Goal: Task Accomplishment & Management: Use online tool/utility

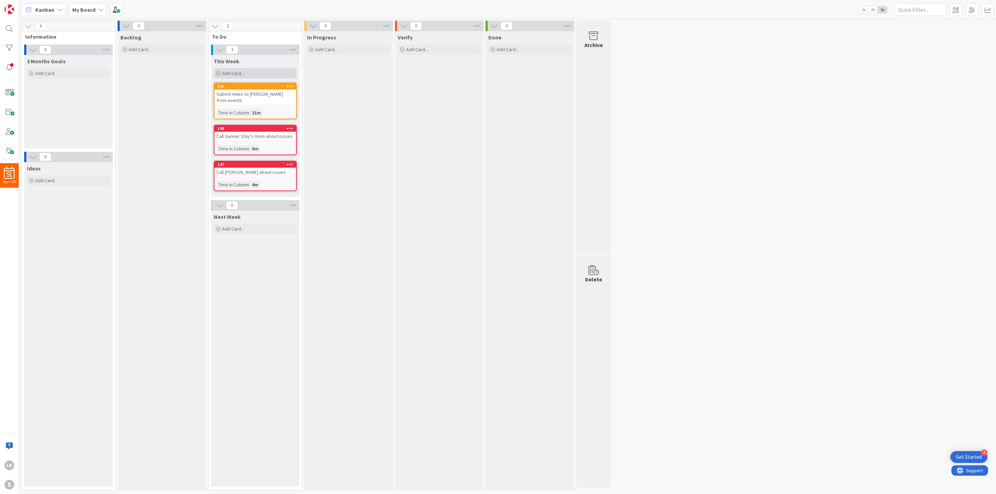
click at [239, 68] on div "Add Card..." at bounding box center [255, 73] width 83 height 10
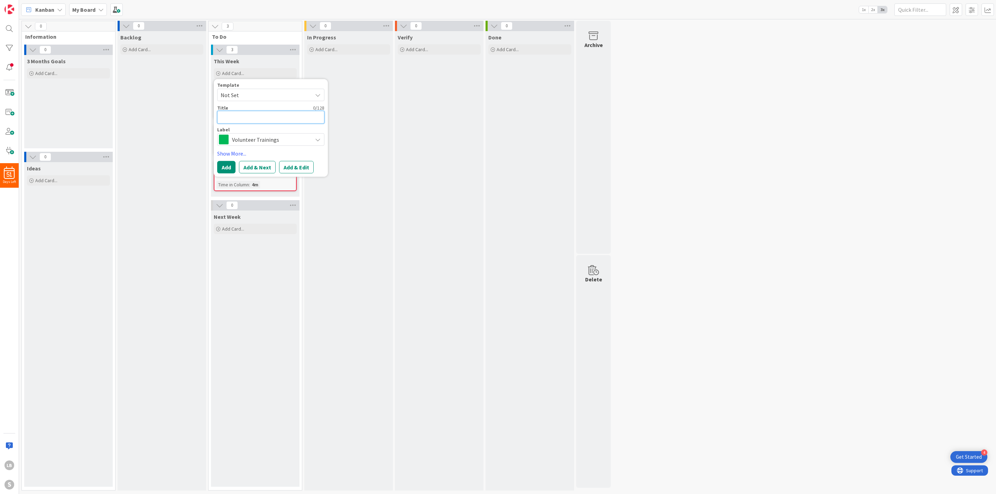
type textarea "A"
type textarea "x"
type textarea "Ad"
type textarea "x"
type textarea "Add"
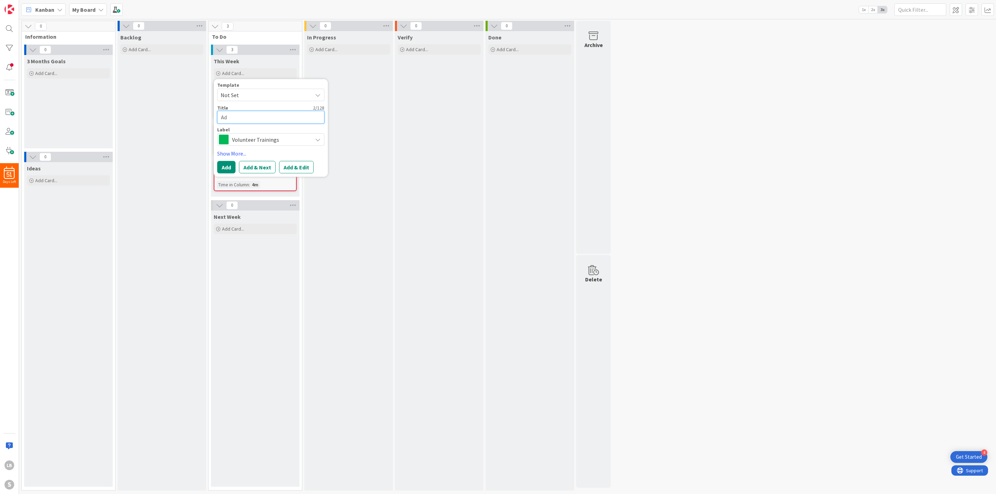
type textarea "x"
type textarea "Add"
type textarea "x"
type textarea "Add B"
type textarea "x"
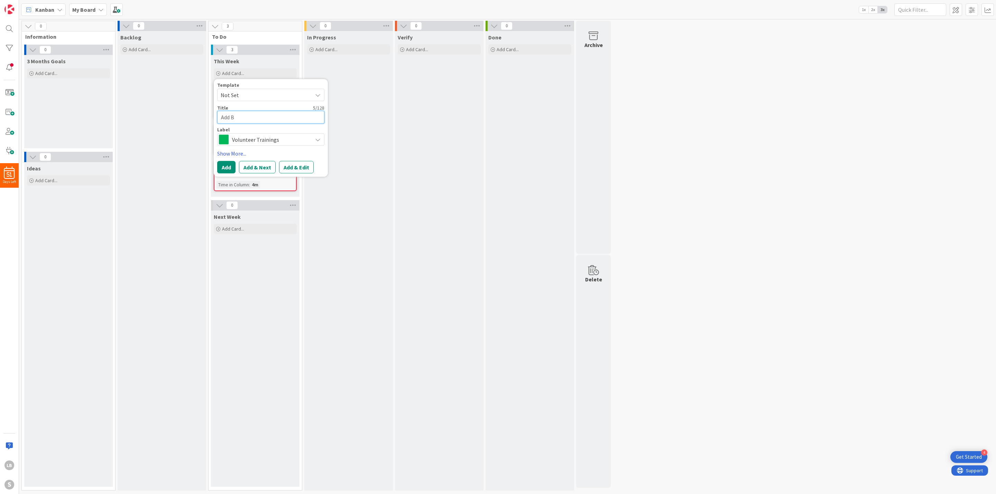
type textarea "Add Be"
type textarea "x"
type textarea "Add Ben"
type textarea "x"
type textarea "Add Ben"
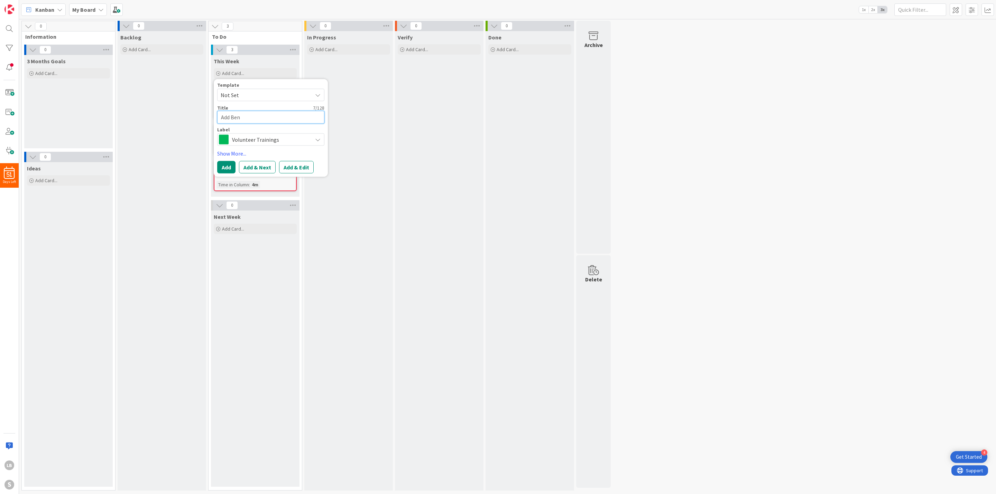
type textarea "x"
type textarea "Add Ben A"
type textarea "x"
type textarea "Add Ben Ap"
type textarea "x"
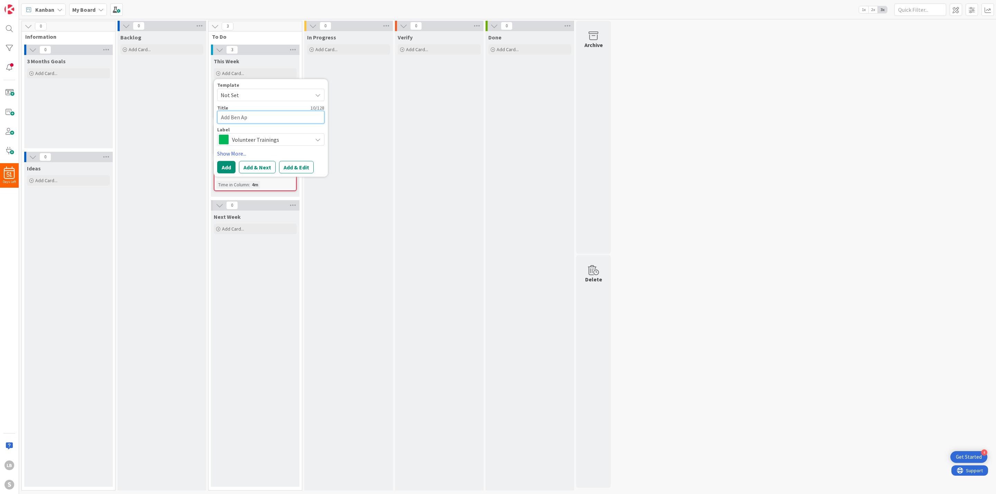
type textarea "Add Ben App"
type textarea "x"
type textarea "Add Ben Appl"
type textarea "x"
type textarea "Add Ben Apple"
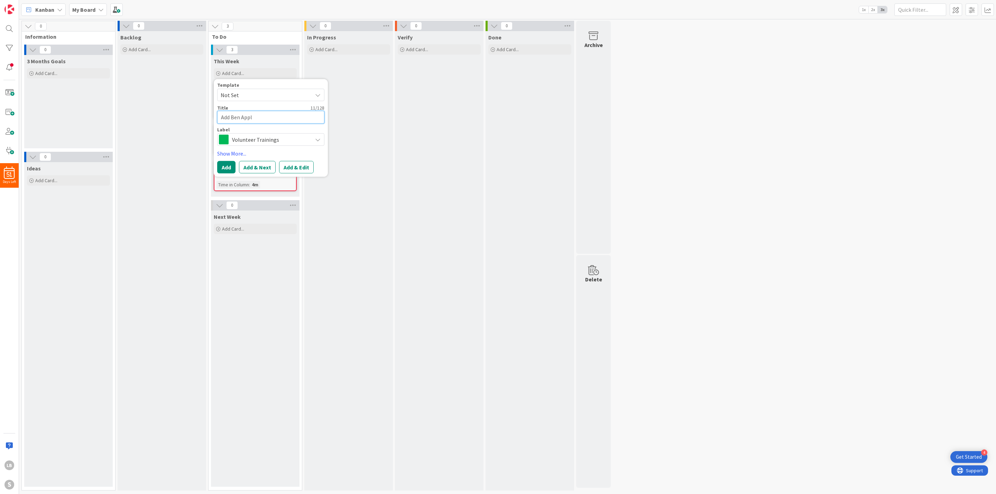
type textarea "x"
type textarea "Add Ben Applew"
type textarea "x"
type textarea "Add [PERSON_NAME]"
type textarea "x"
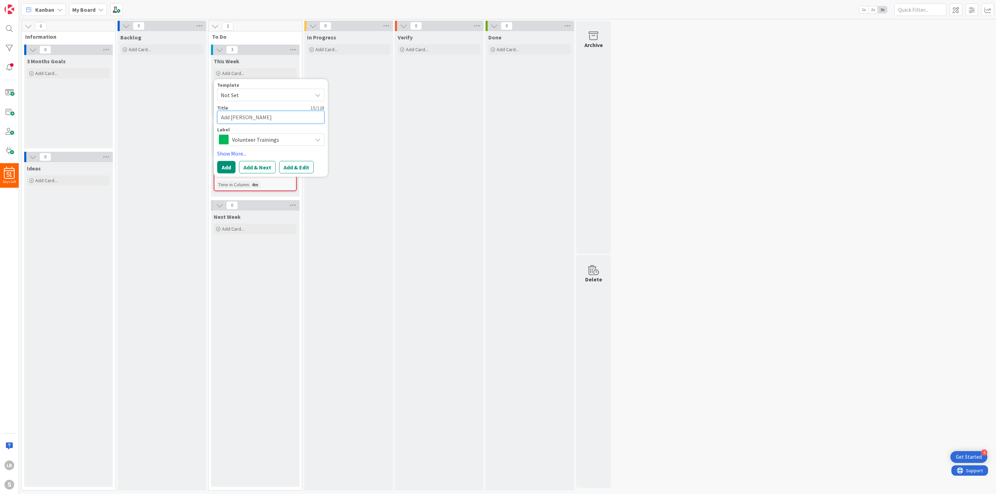
type textarea "Add [PERSON_NAME]"
type textarea "x"
type textarea "Add [PERSON_NAME]"
type textarea "x"
type textarea "Add [PERSON_NAME]"
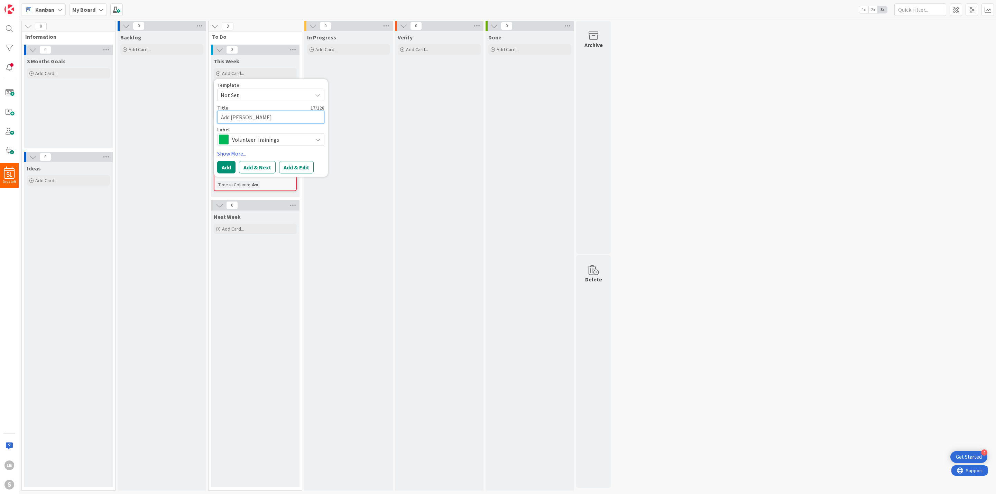
type textarea "x"
type textarea "Add [PERSON_NAME]"
type textarea "x"
type textarea "Add [PERSON_NAME]"
type textarea "x"
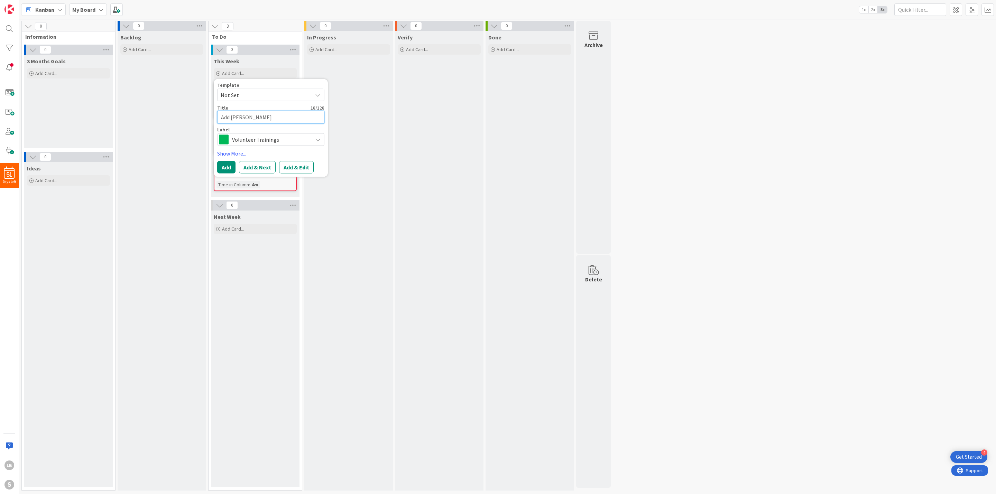
type textarea "Add [PERSON_NAME]"
type textarea "x"
type textarea "Add [PERSON_NAME] t"
type textarea "x"
type textarea "Add [PERSON_NAME] to"
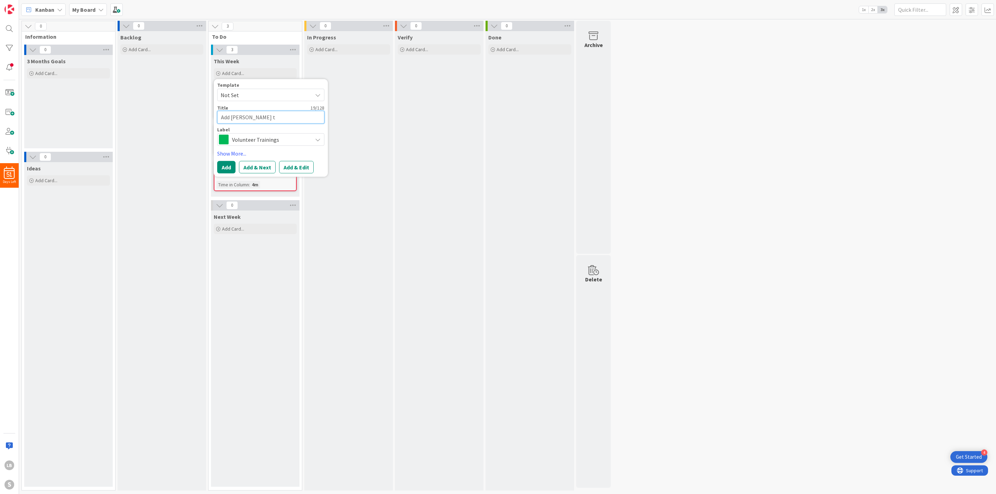
type textarea "x"
type textarea "Add [PERSON_NAME] to"
type textarea "x"
type textarea "Add [PERSON_NAME] to W"
type textarea "x"
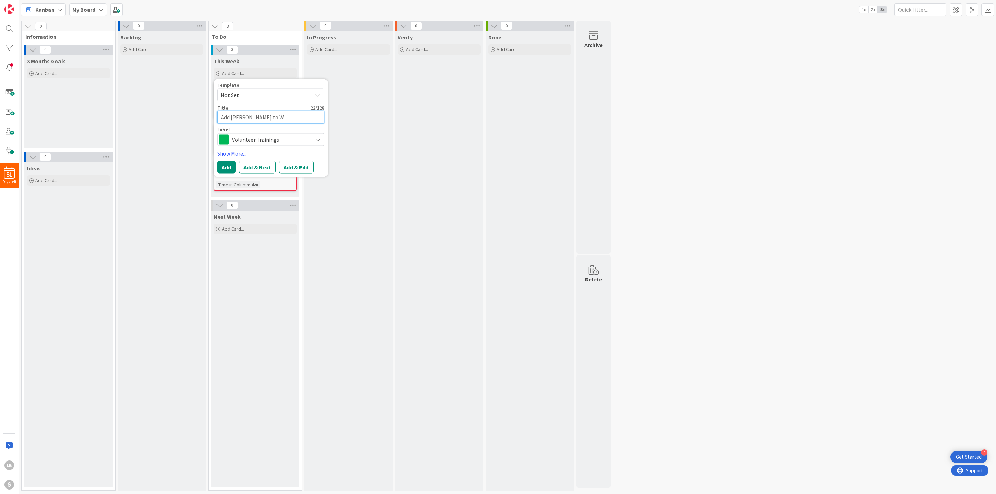
type textarea "Add [PERSON_NAME] to Wr"
type textarea "x"
type textarea "Add [PERSON_NAME] to Wra"
type textarea "x"
type textarea "Add [PERSON_NAME] to [PERSON_NAME]"
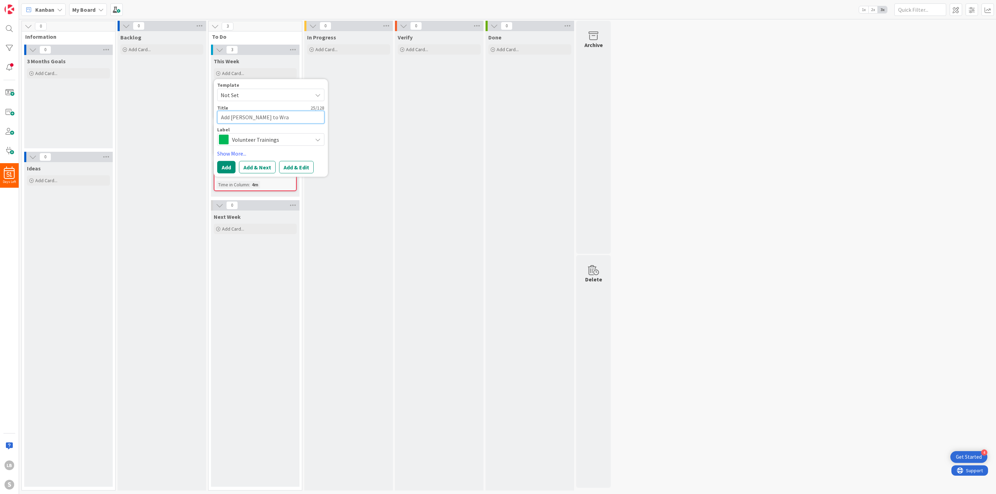
type textarea "x"
type textarea "Add [PERSON_NAME] to Wrang"
type textarea "x"
type textarea "Add [PERSON_NAME] to Wrangl"
type textarea "x"
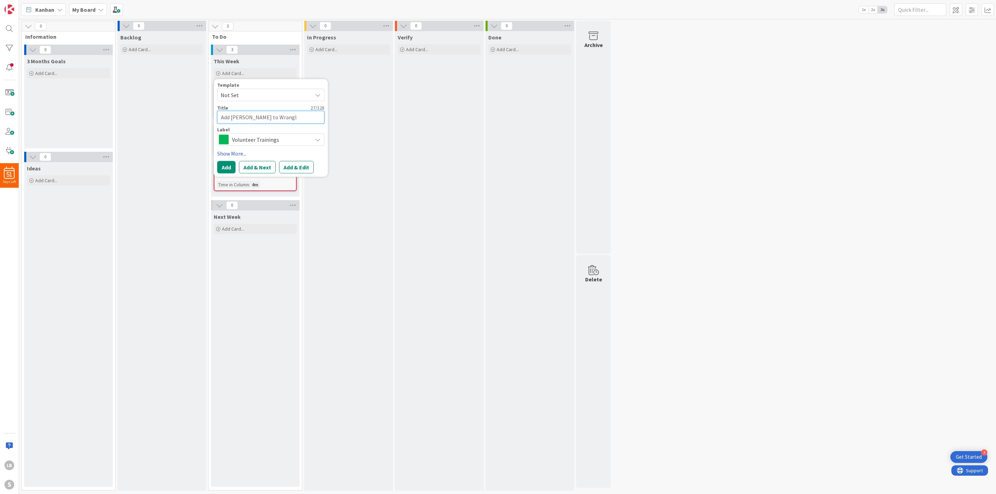
type textarea "Add [PERSON_NAME] to Wrangle"
type textarea "x"
type textarea "Add [PERSON_NAME] to Wrangl"
type textarea "x"
type textarea "Add [PERSON_NAME] to Wrang"
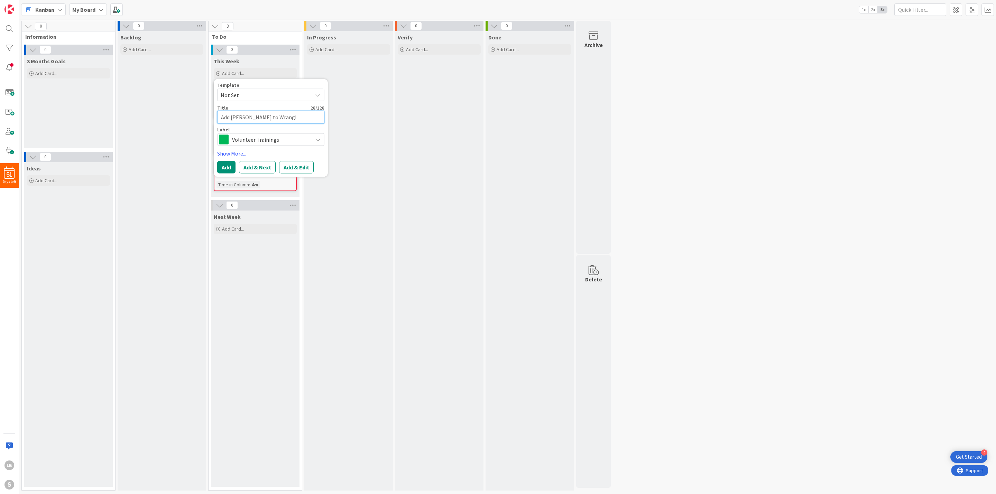
type textarea "x"
type textarea "Add [PERSON_NAME] to [PERSON_NAME]"
type textarea "x"
type textarea "Add [PERSON_NAME] to Wra"
type textarea "x"
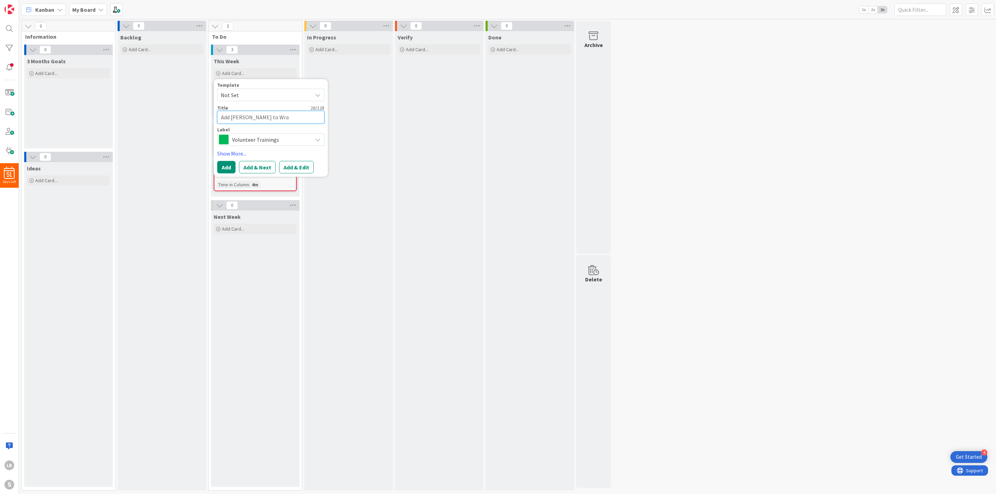
type textarea "Add [PERSON_NAME] to Wr"
type textarea "x"
type textarea "Add [PERSON_NAME] to Wrn"
type textarea "x"
type textarea "Add [PERSON_NAME] to Wrng"
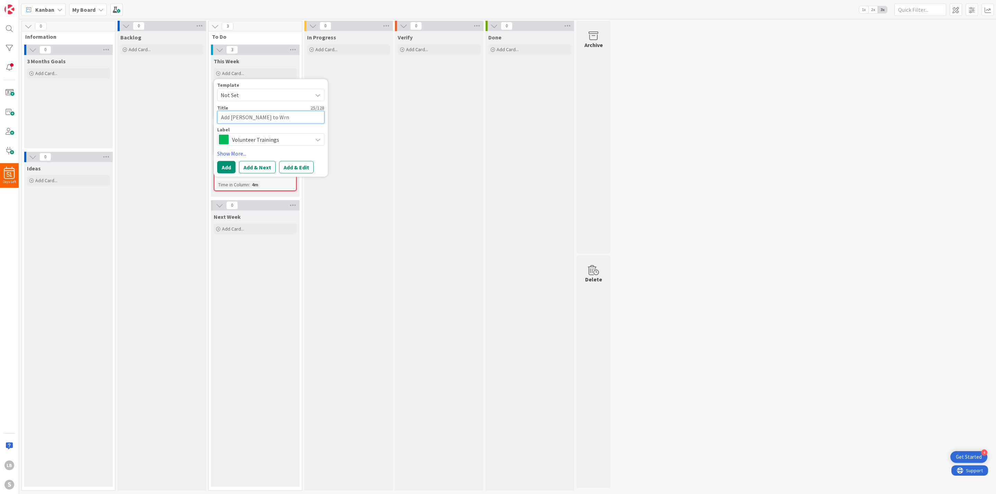
type textarea "x"
type textarea "Add [PERSON_NAME] to Wrngl"
type textarea "x"
type textarea "Add [PERSON_NAME] to Wrngle"
type textarea "x"
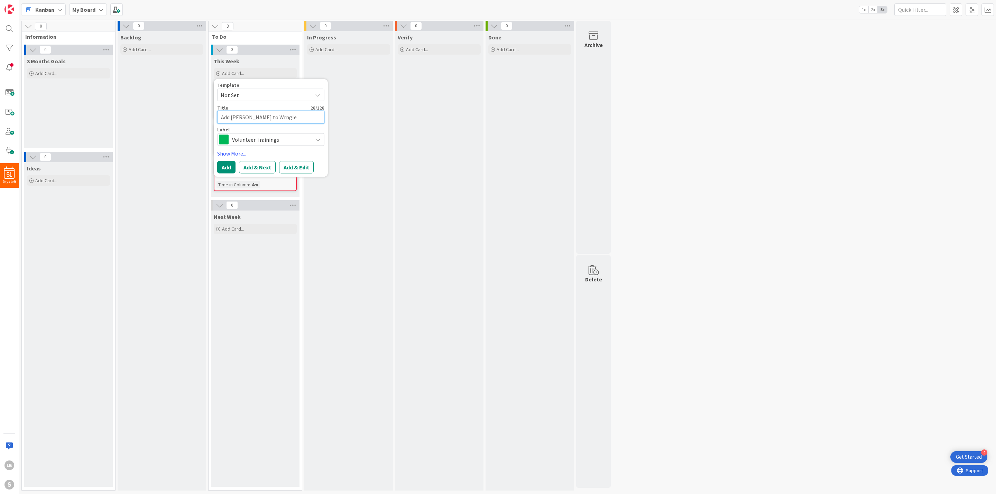
type textarea "Add [PERSON_NAME] to Wrngl"
type textarea "x"
type textarea "Add [PERSON_NAME] to Wrng"
type textarea "x"
type textarea "Add [PERSON_NAME] to Wrn"
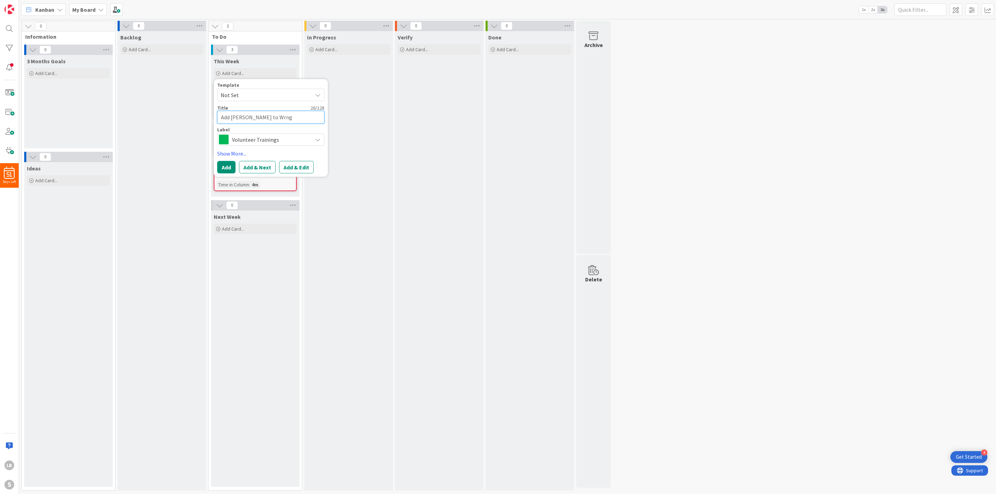
type textarea "x"
type textarea "Add [PERSON_NAME] to Wr"
type textarea "x"
type textarea "Add [PERSON_NAME] to W"
type textarea "x"
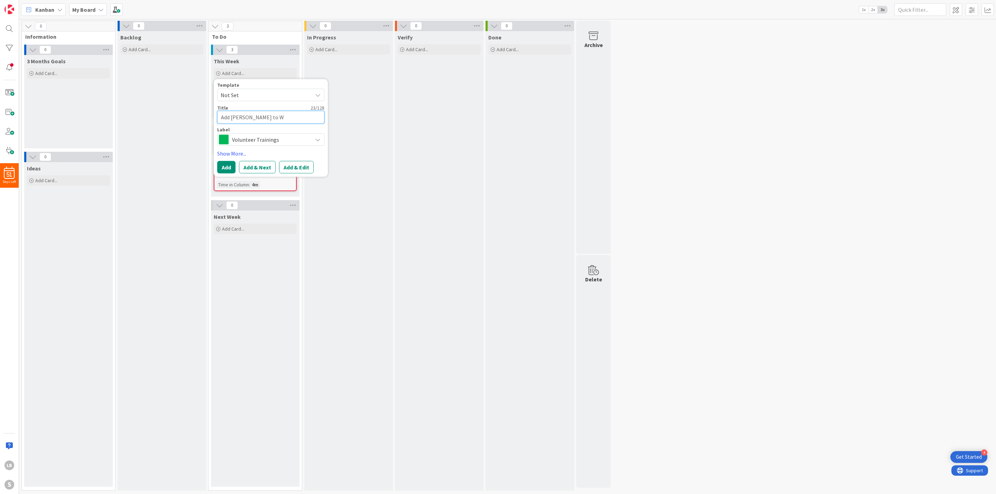
type textarea "Add [PERSON_NAME] to"
type textarea "x"
type textarea "Add [PERSON_NAME] to W"
type textarea "x"
type textarea "Add [PERSON_NAME] to W"
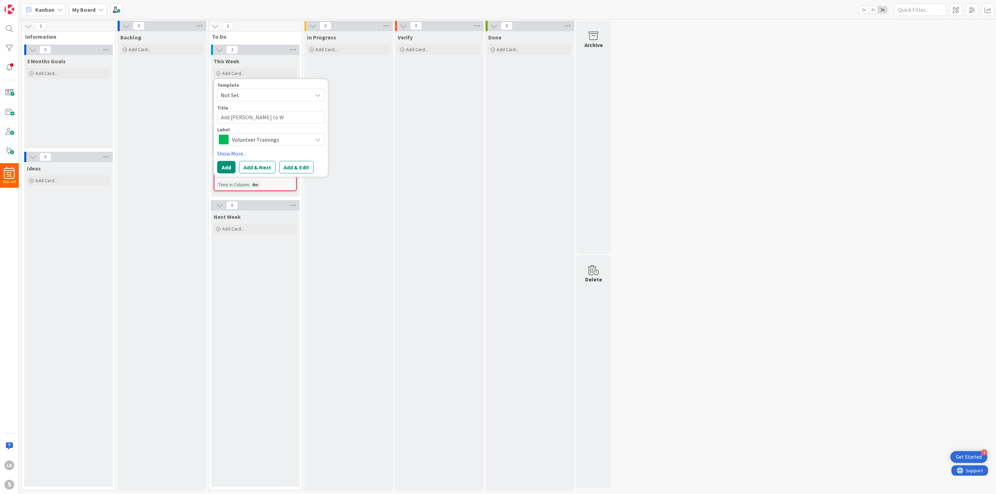
click at [301, 139] on span "Volunteer Trainings" at bounding box center [270, 140] width 77 height 10
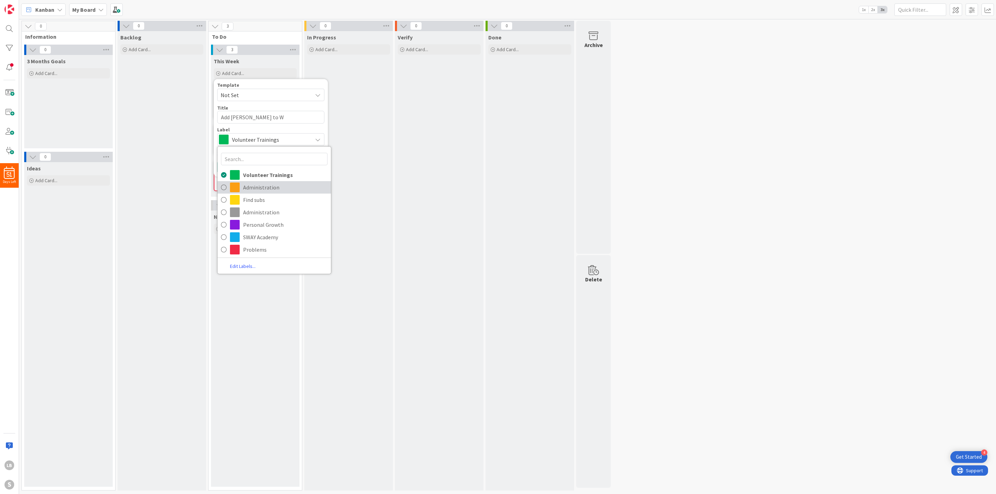
click at [291, 184] on span "Administration" at bounding box center [285, 187] width 84 height 10
type textarea "x"
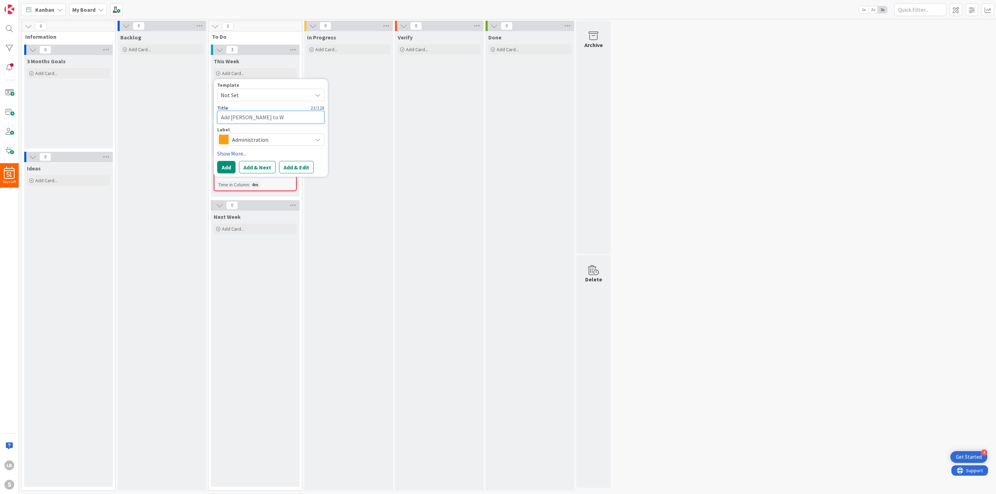
click at [301, 112] on textarea "Add [PERSON_NAME] to W" at bounding box center [270, 117] width 107 height 13
type textarea "Add [PERSON_NAME] to Wr"
type textarea "x"
type textarea "Add [PERSON_NAME] to Wra"
type textarea "x"
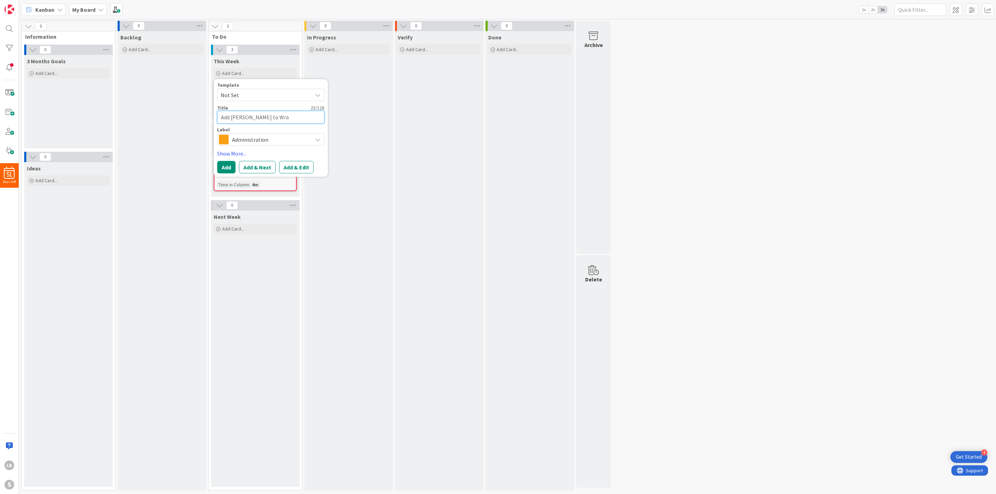
type textarea "Add [PERSON_NAME] to [PERSON_NAME]"
type textarea "x"
type textarea "Add [PERSON_NAME] to Wrang"
type textarea "x"
type textarea "Add [PERSON_NAME] to Wrangl"
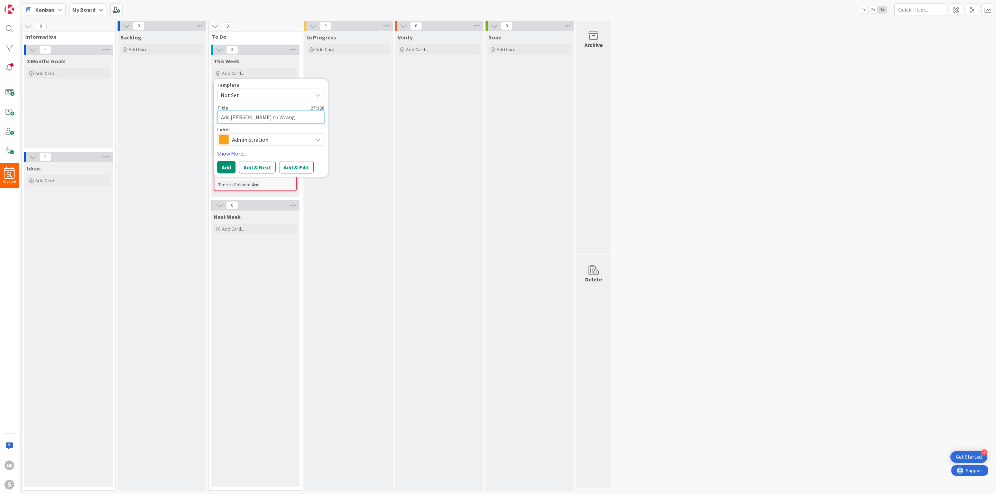
type textarea "x"
type textarea "Add [PERSON_NAME] to Wranglr"
type textarea "x"
click at [230, 163] on button "Add" at bounding box center [226, 167] width 18 height 12
